Goal: Task Accomplishment & Management: Manage account settings

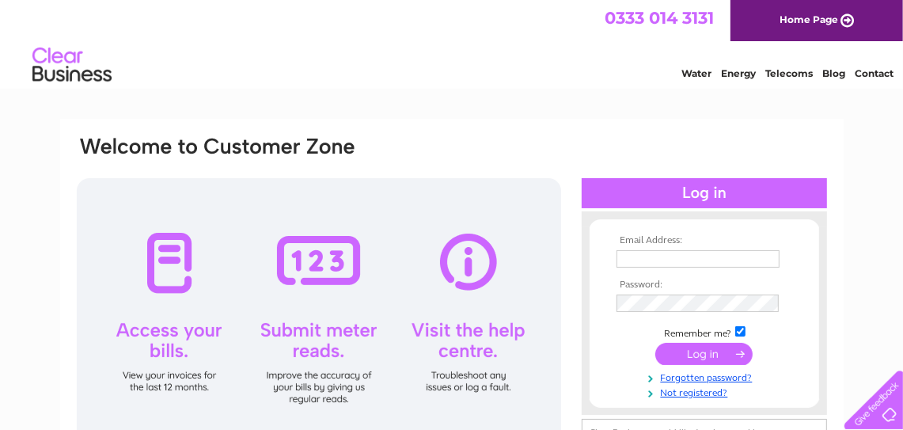
type input "mandytervet@gsogb.org.uk"
click at [688, 360] on input "submit" at bounding box center [703, 354] width 97 height 22
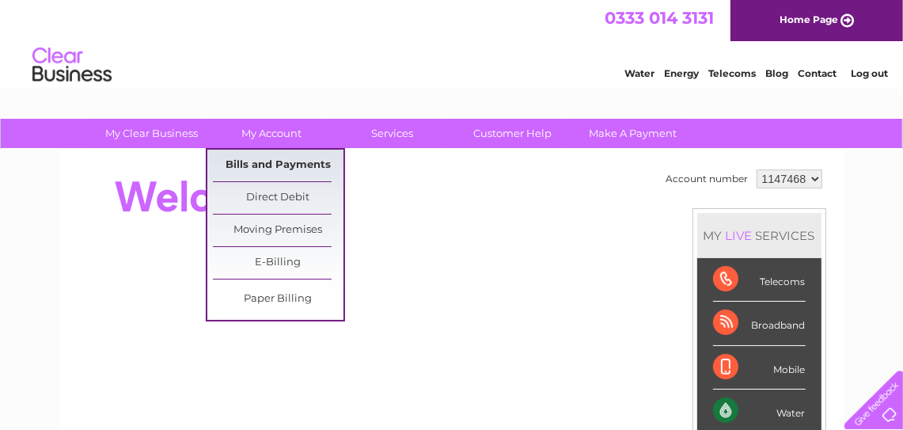
click at [283, 161] on link "Bills and Payments" at bounding box center [278, 166] width 131 height 32
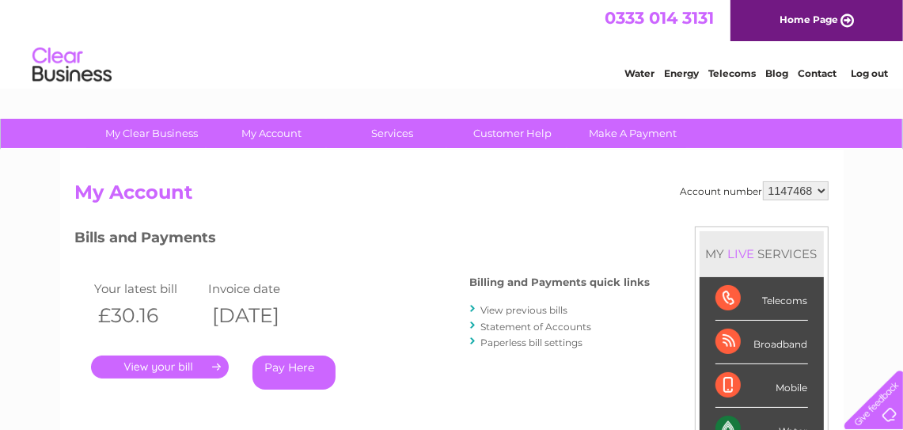
click at [190, 370] on link "." at bounding box center [160, 366] width 138 height 23
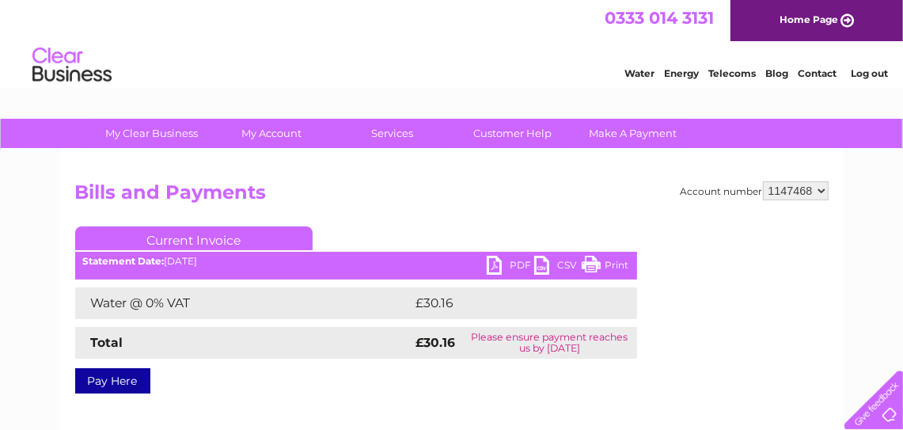
click at [500, 265] on link "PDF" at bounding box center [510, 267] width 47 height 23
